Goal: Task Accomplishment & Management: Use online tool/utility

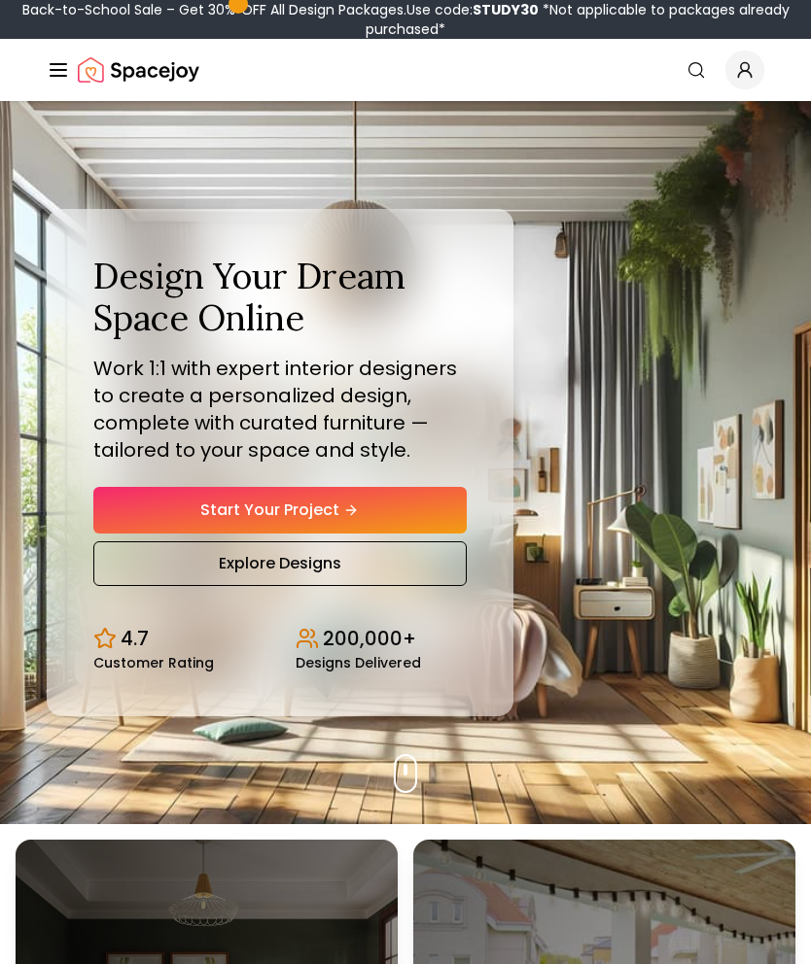
click at [412, 521] on link "Start Your Project" at bounding box center [279, 510] width 373 height 47
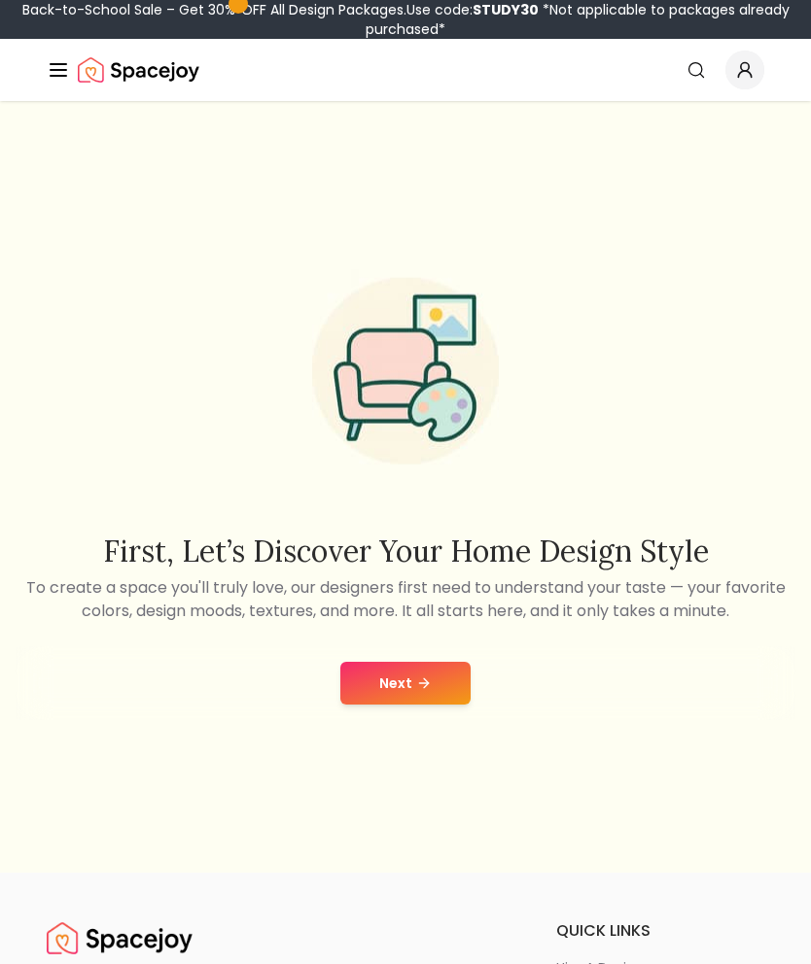
click at [429, 679] on icon at bounding box center [424, 684] width 16 height 16
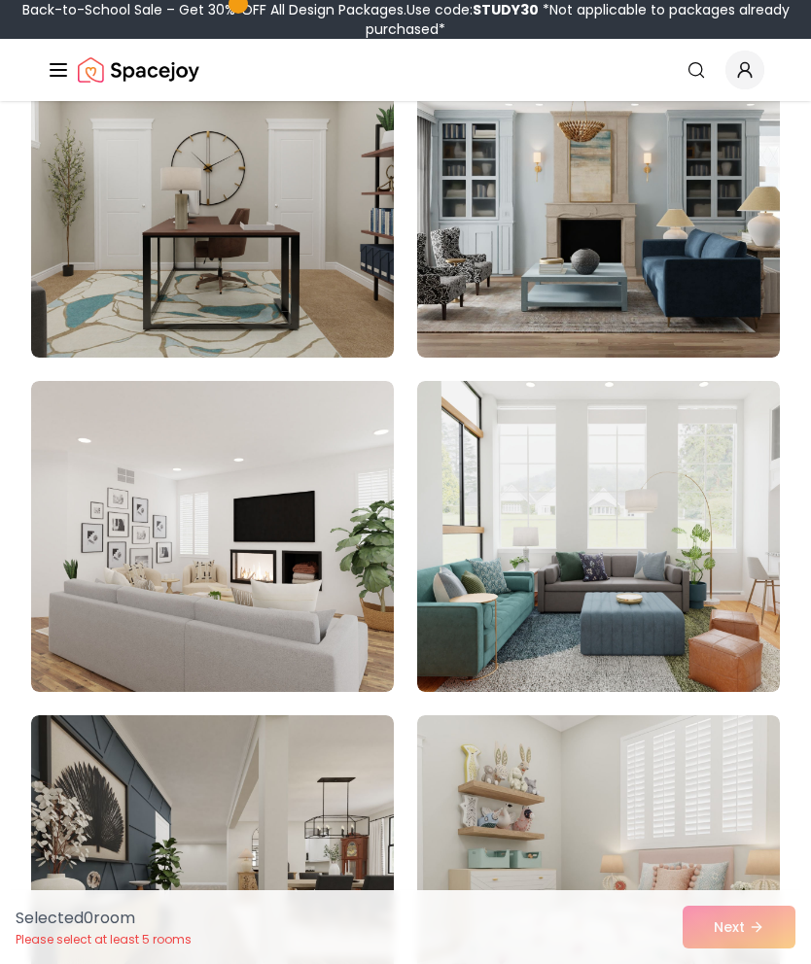
scroll to position [2984, 0]
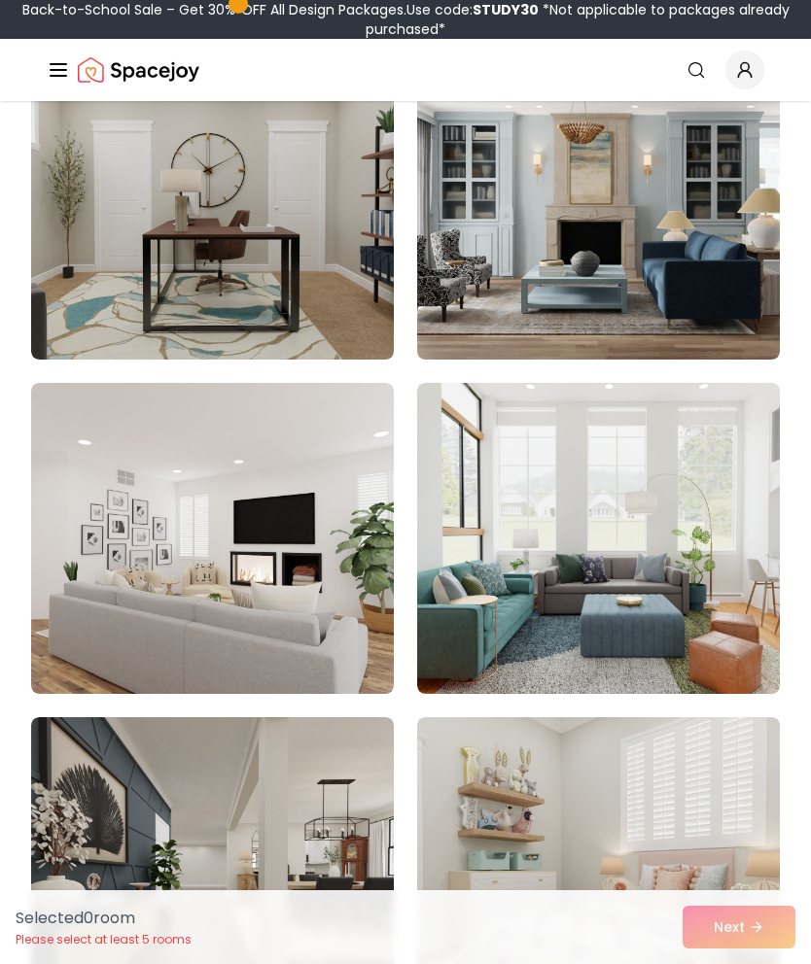
click at [319, 618] on img at bounding box center [212, 538] width 363 height 311
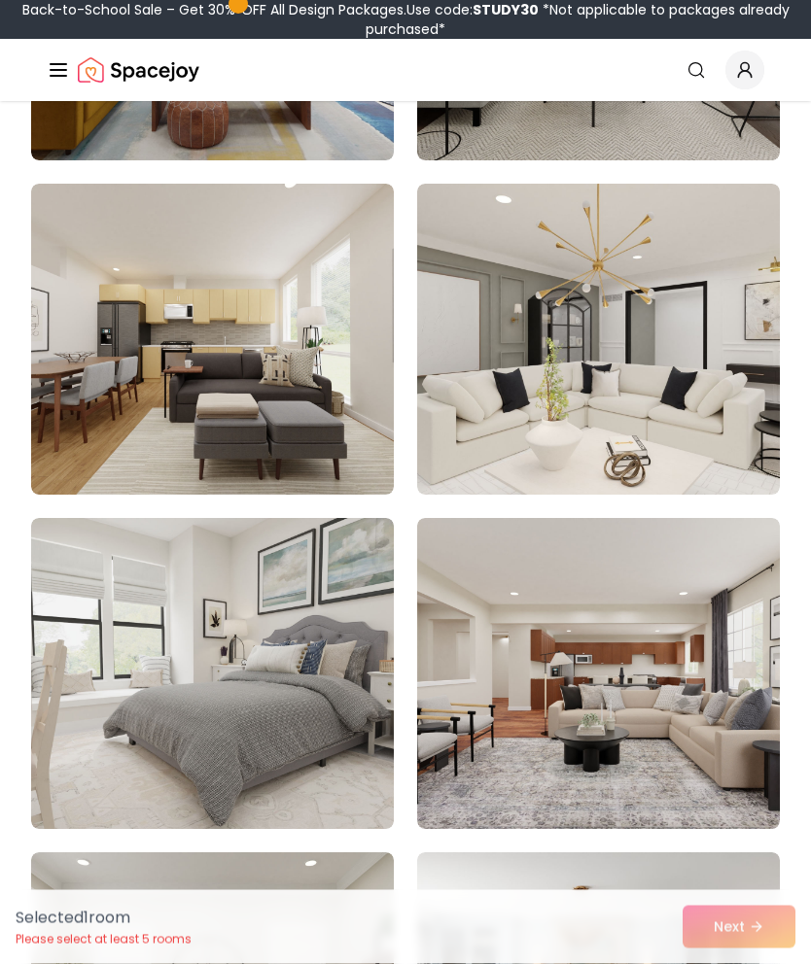
click at [741, 925] on div "Selected 1 room Please select at least 5 rooms Next" at bounding box center [405, 927] width 811 height 74
click at [730, 936] on div "Selected 1 room Please select at least 5 rooms Next" at bounding box center [405, 927] width 811 height 74
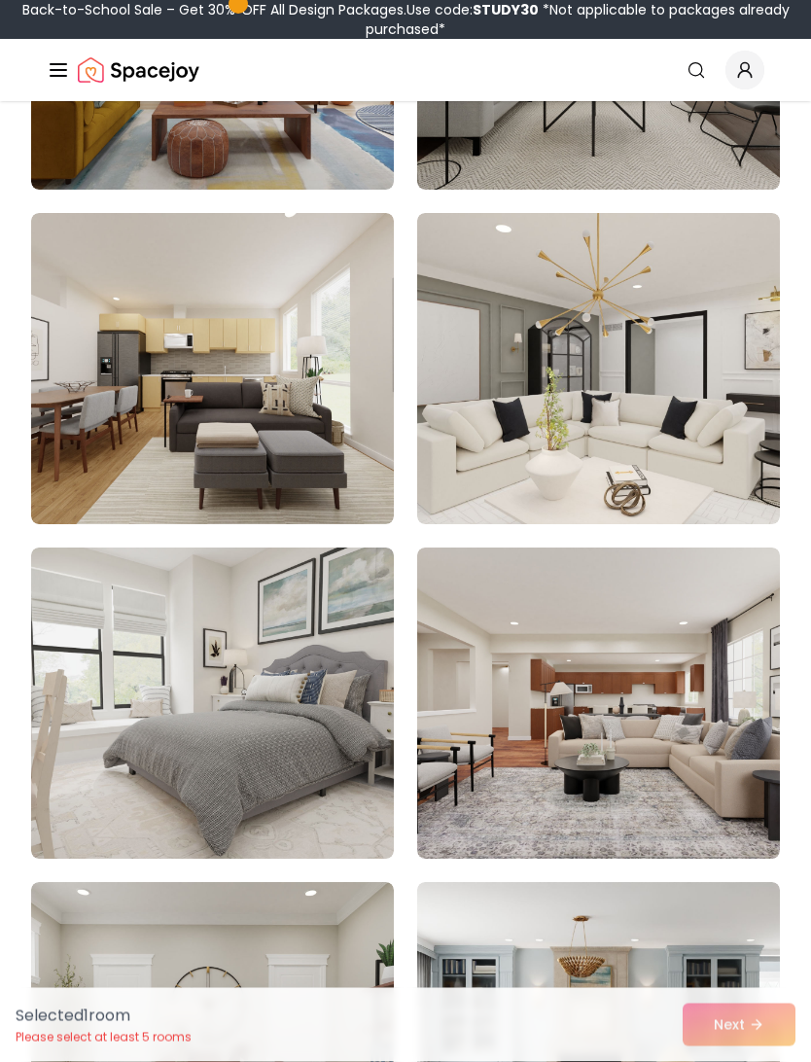
scroll to position [2152, 0]
click at [703, 493] on img at bounding box center [598, 367] width 363 height 311
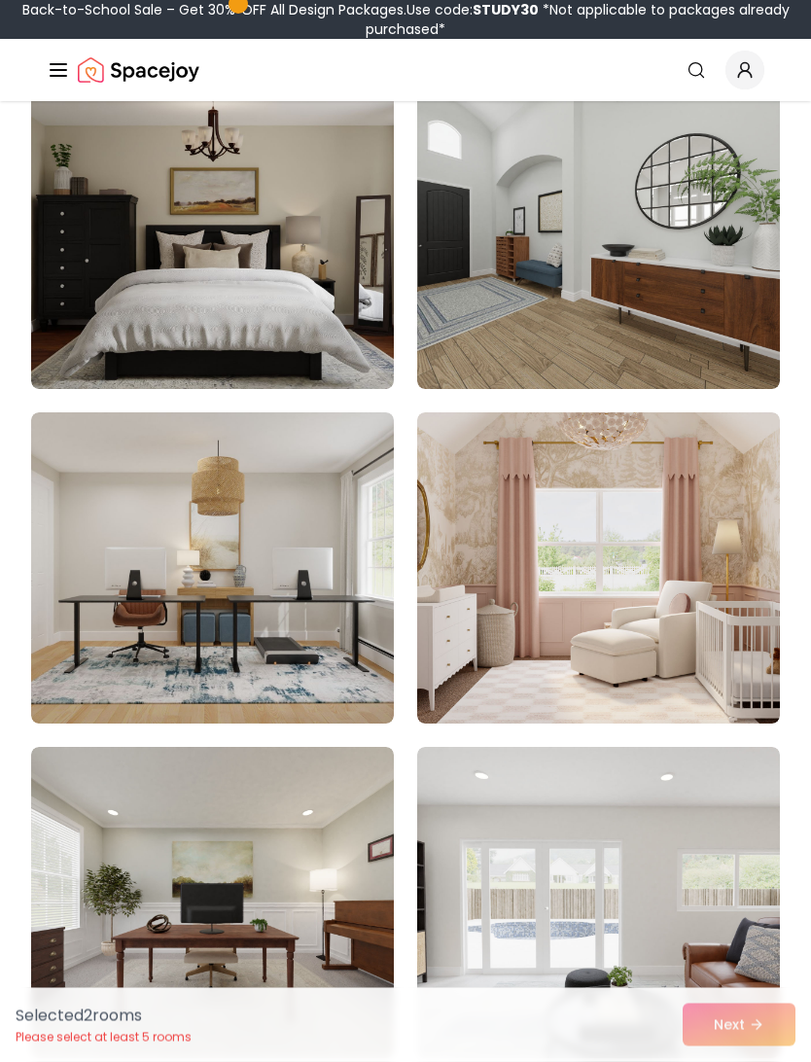
scroll to position [5630, 0]
click at [677, 660] on img at bounding box center [598, 567] width 363 height 311
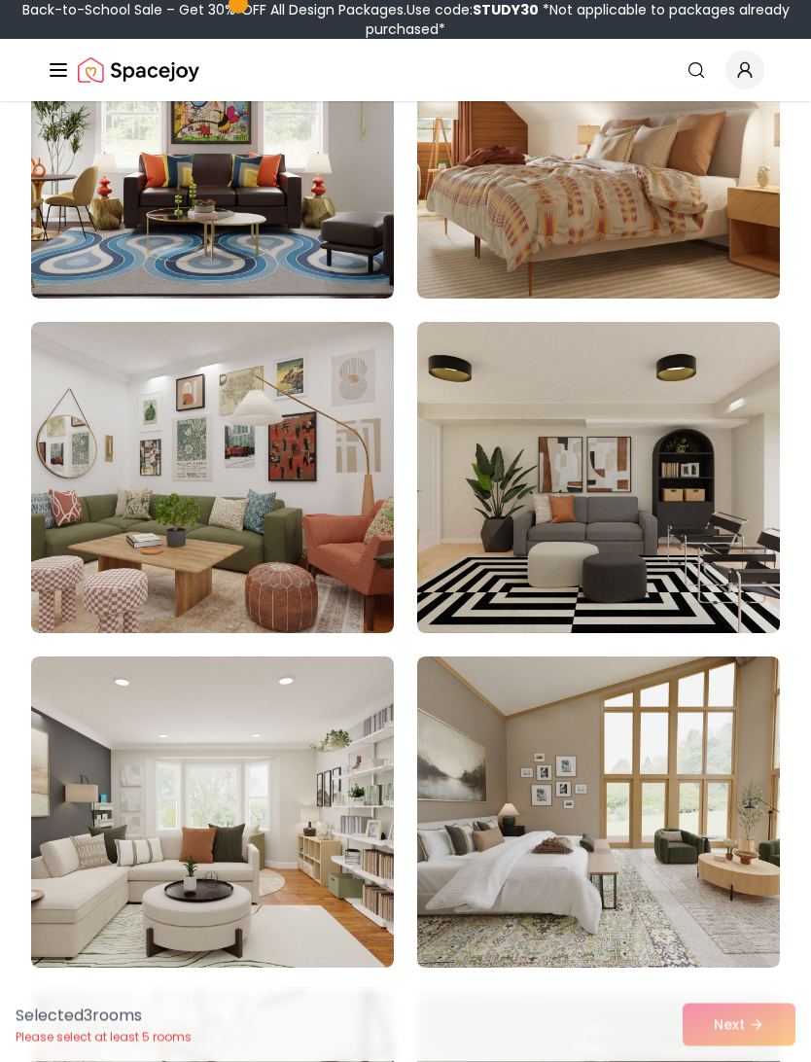
scroll to position [6724, 0]
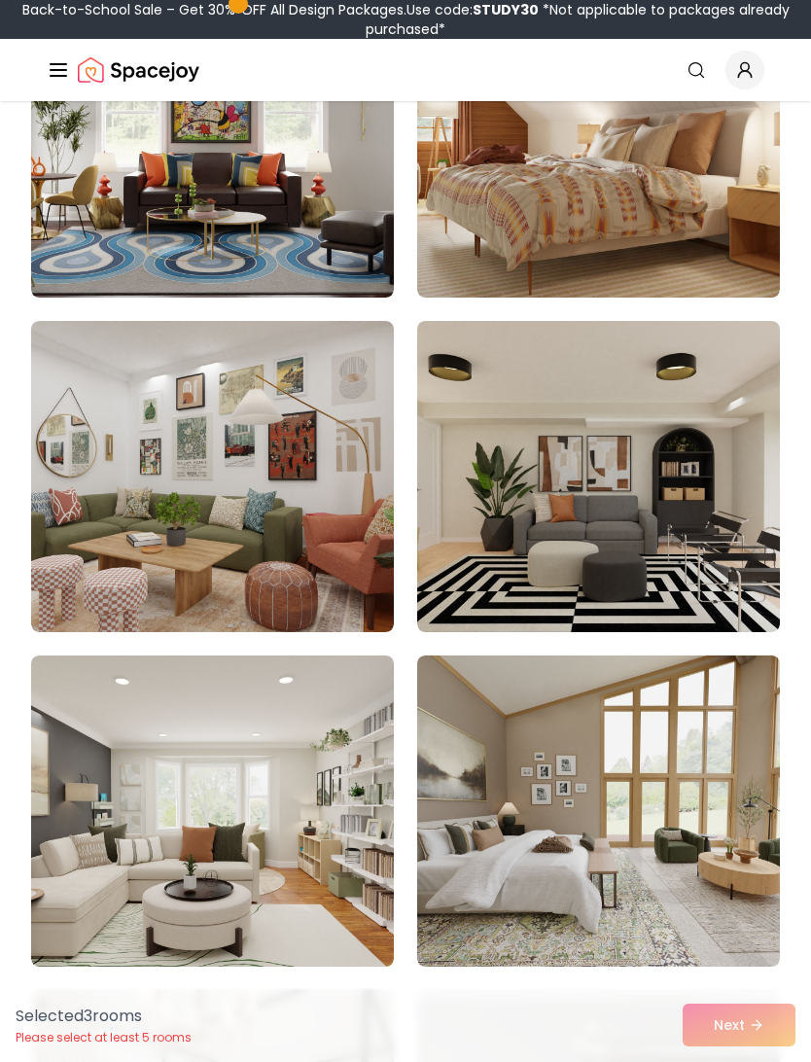
click at [312, 884] on img at bounding box center [212, 810] width 363 height 311
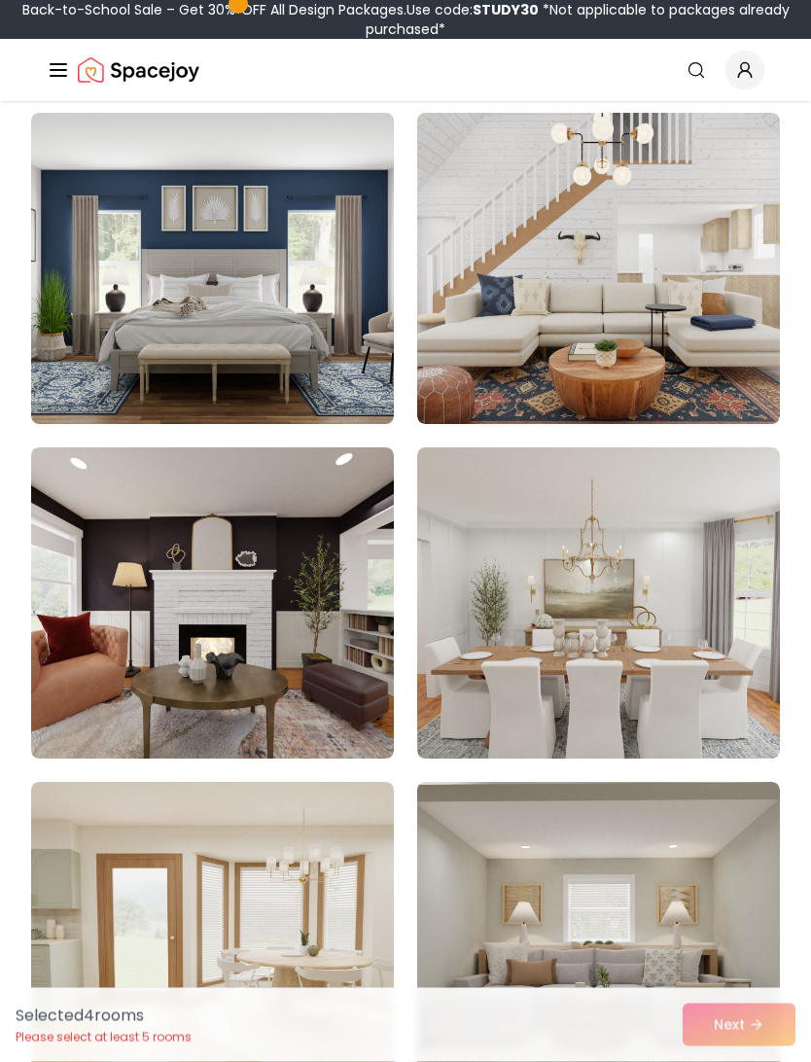
scroll to position [11949, 0]
click at [649, 652] on img at bounding box center [598, 602] width 363 height 311
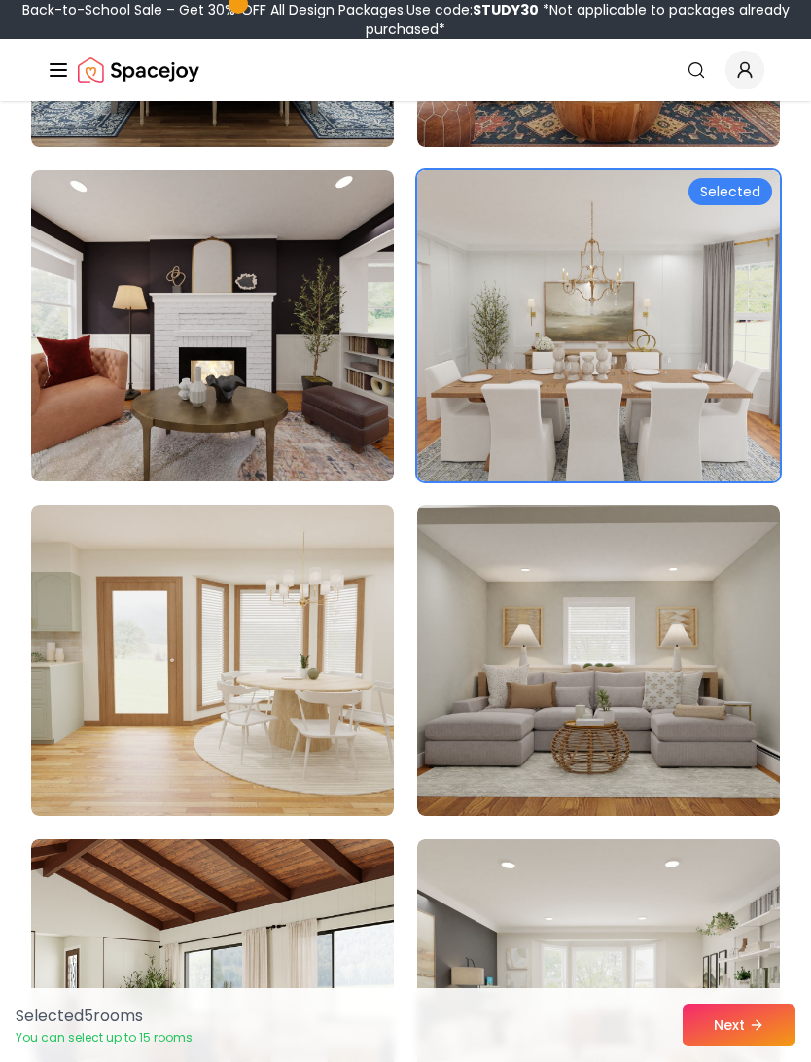
scroll to position [12230, 0]
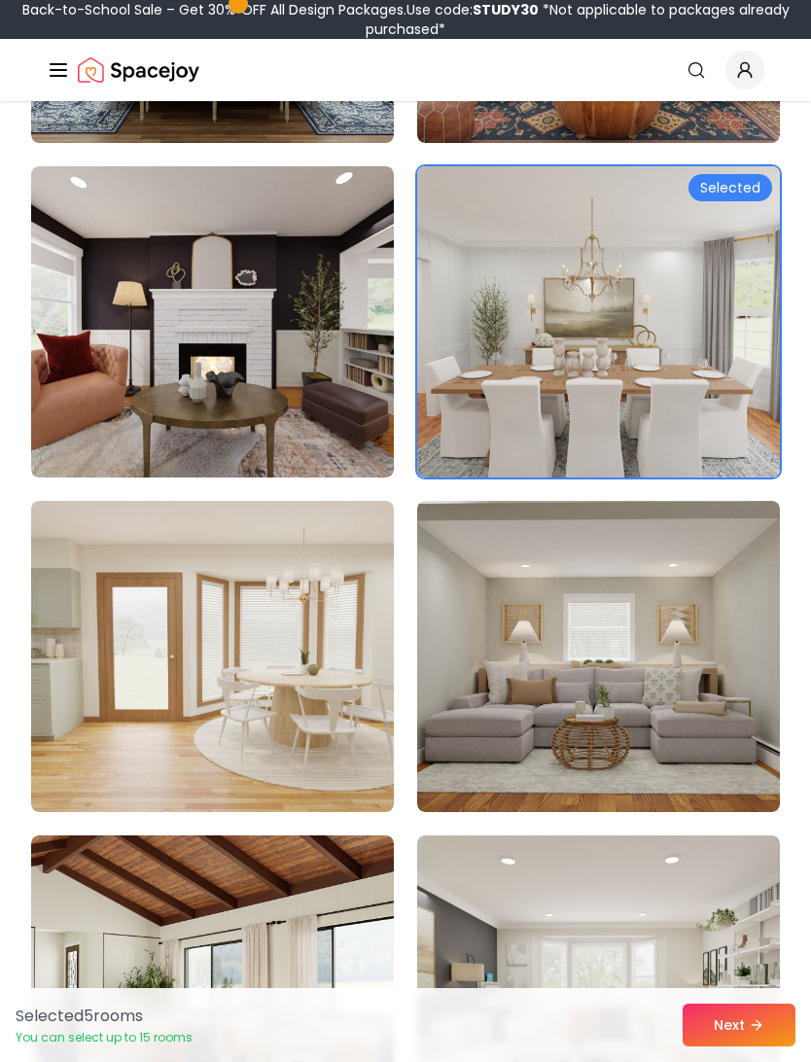
click at [721, 963] on button "Next" at bounding box center [738, 1024] width 113 height 43
